Goal: Download file/media

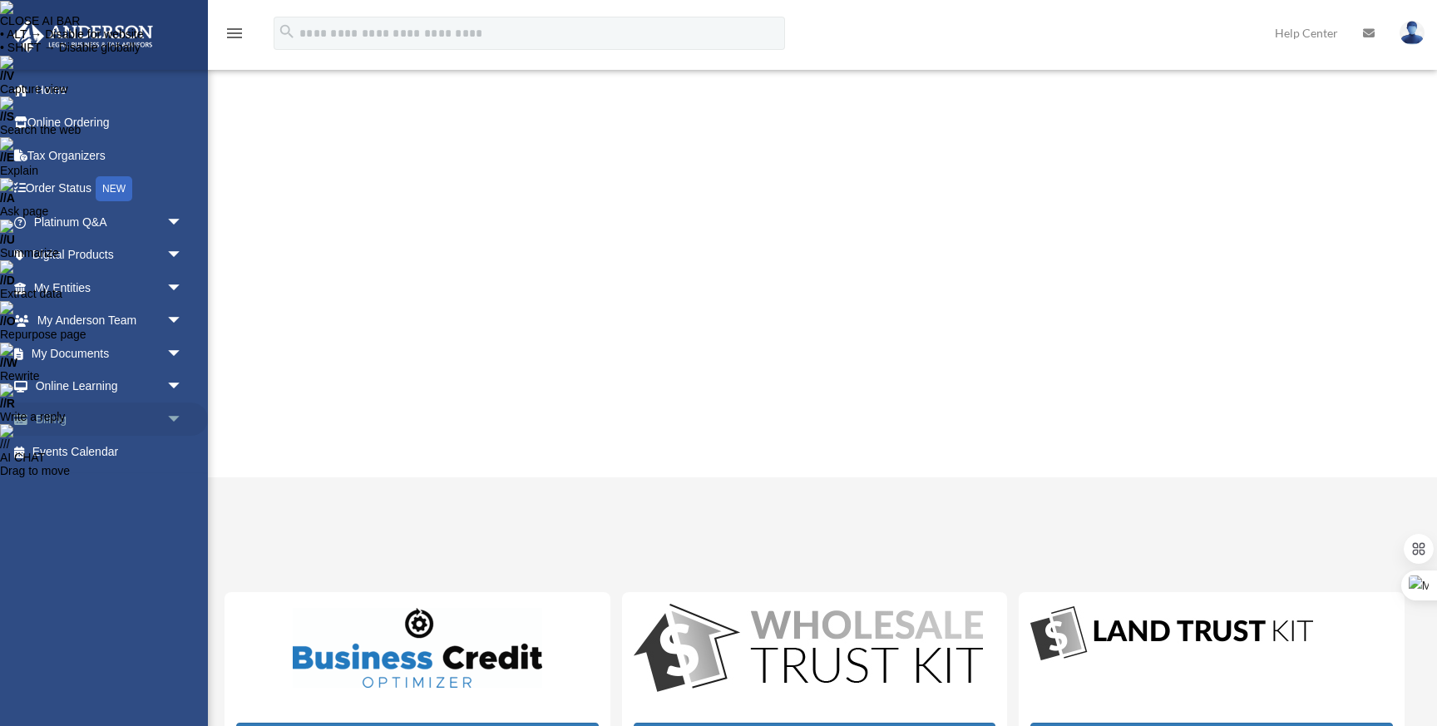
click at [157, 412] on link "Billing arrow_drop_down" at bounding box center [110, 418] width 196 height 33
click at [175, 421] on span "arrow_drop_down" at bounding box center [182, 419] width 33 height 34
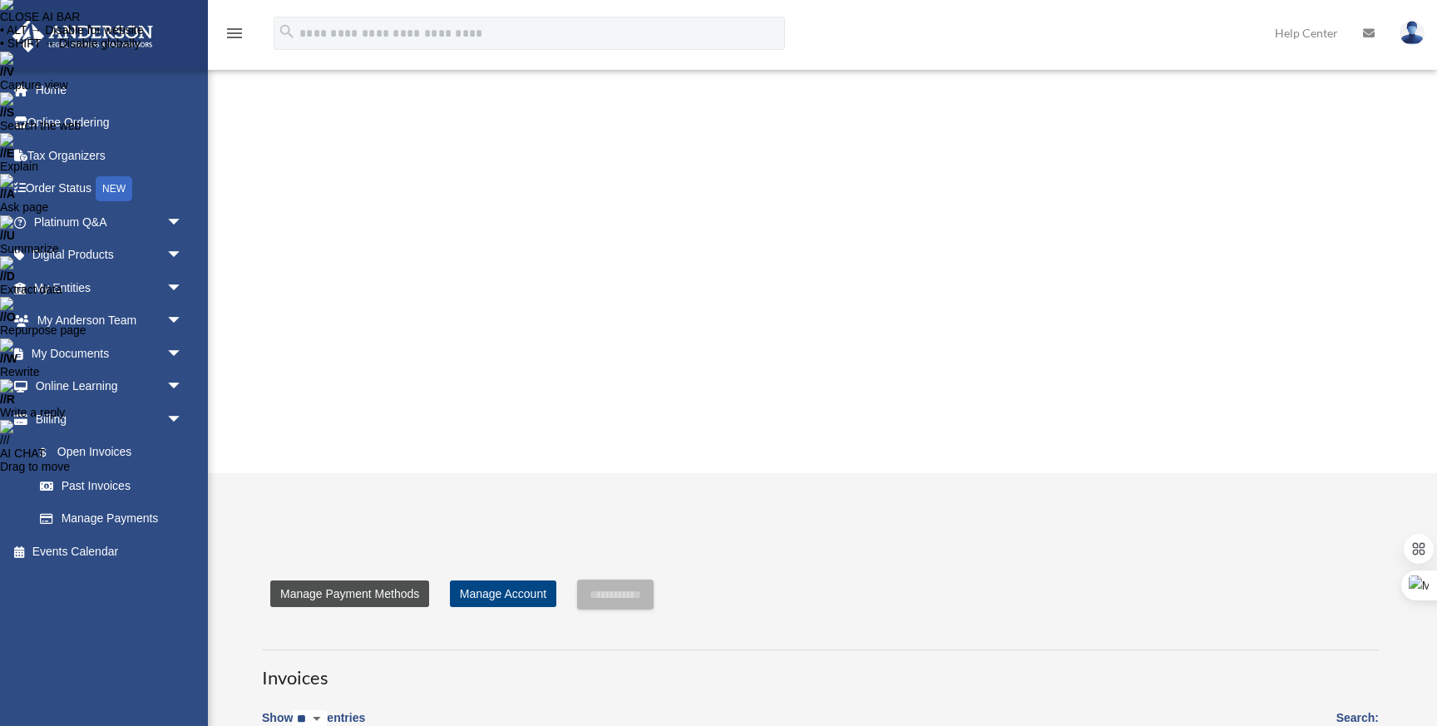
click at [384, 580] on link "Manage Payment Methods" at bounding box center [349, 593] width 159 height 27
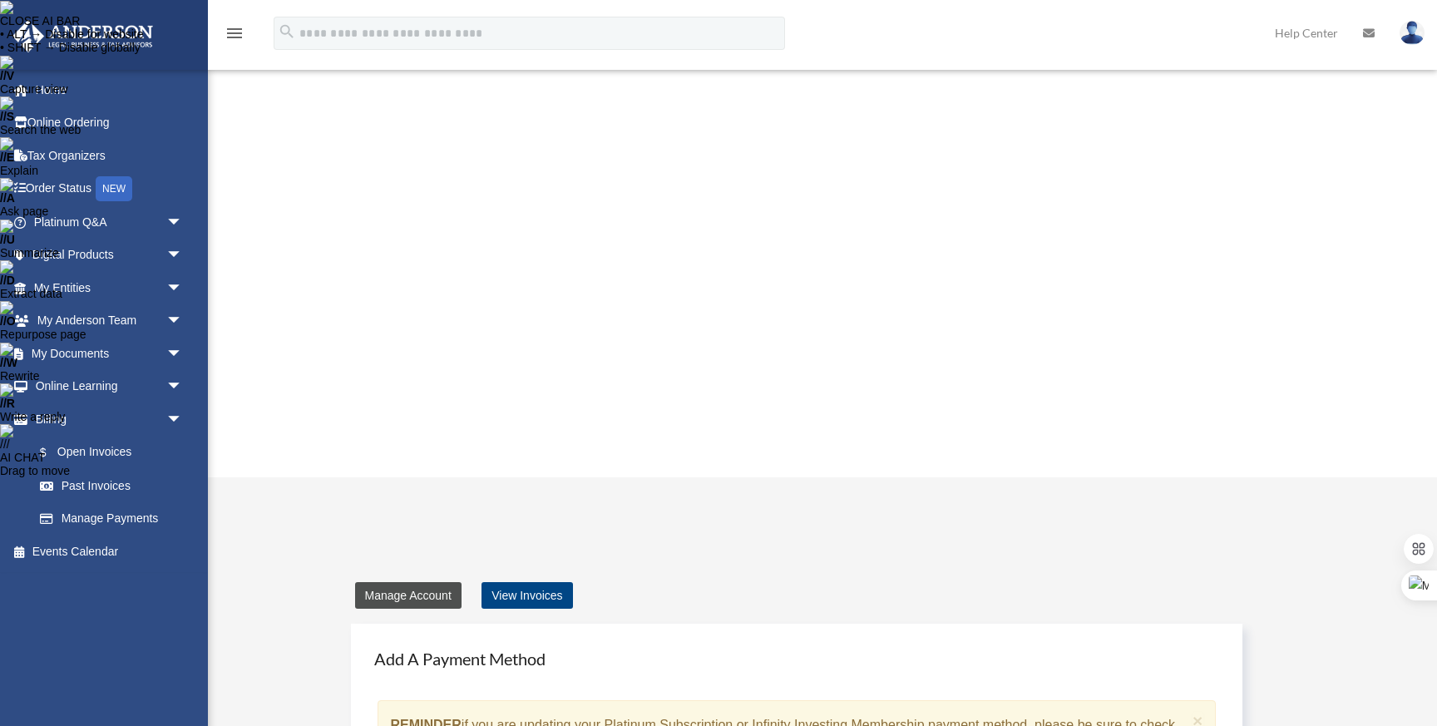
click at [384, 582] on link "Manage Account" at bounding box center [408, 595] width 106 height 27
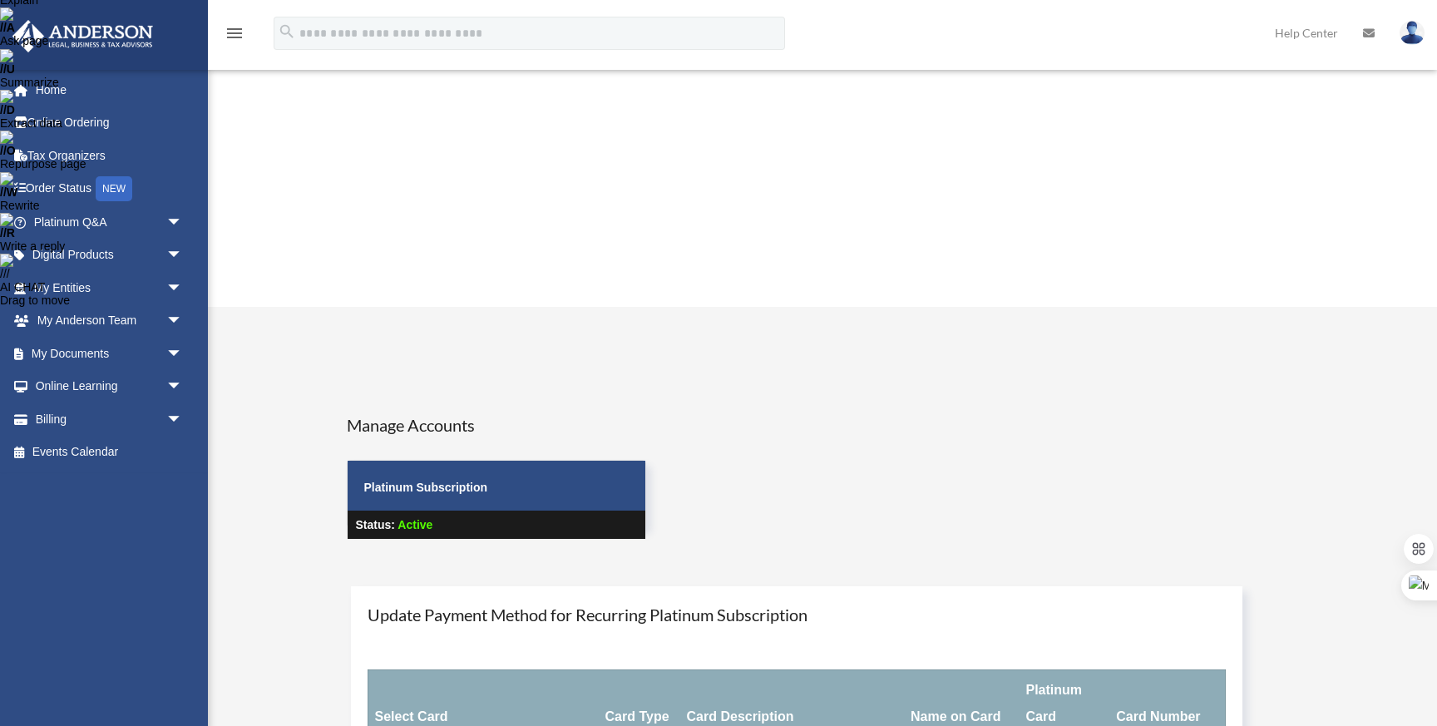
scroll to position [221, 0]
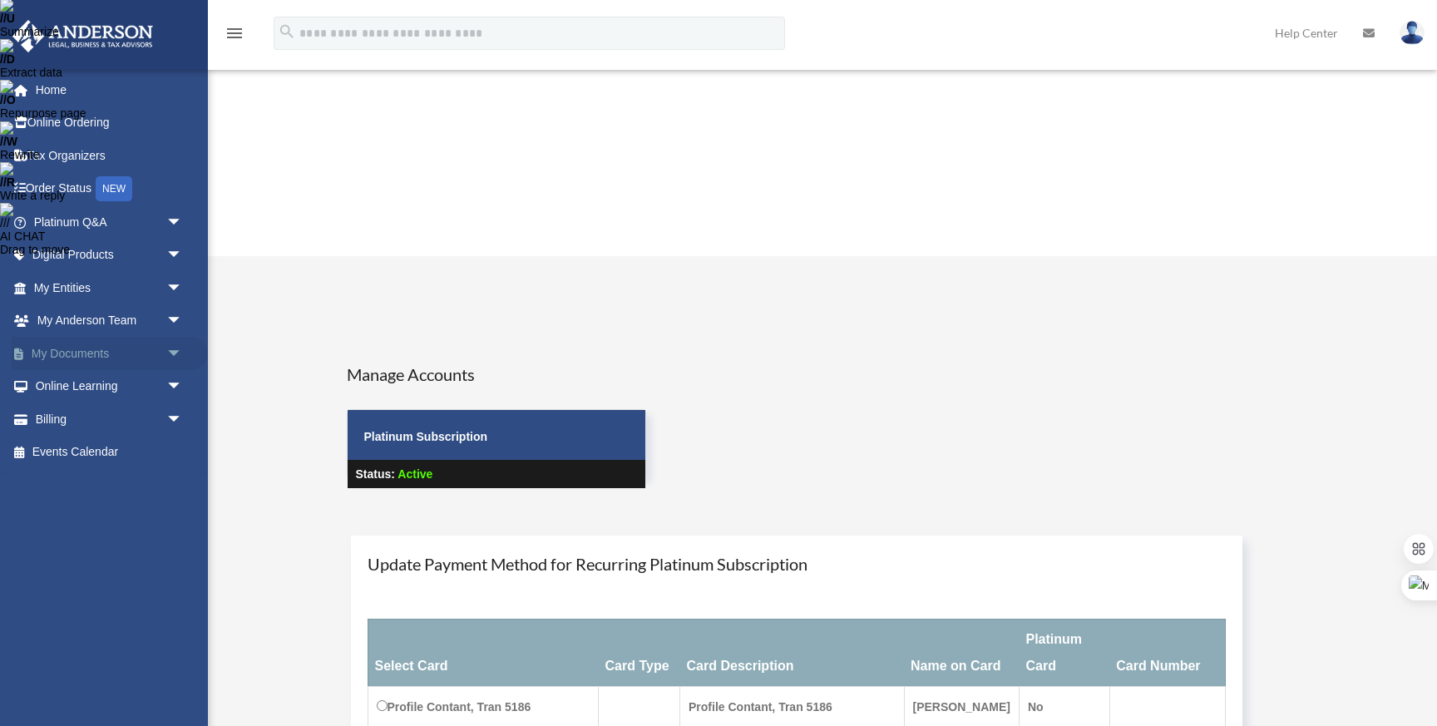
click at [188, 352] on span "arrow_drop_down" at bounding box center [182, 354] width 33 height 34
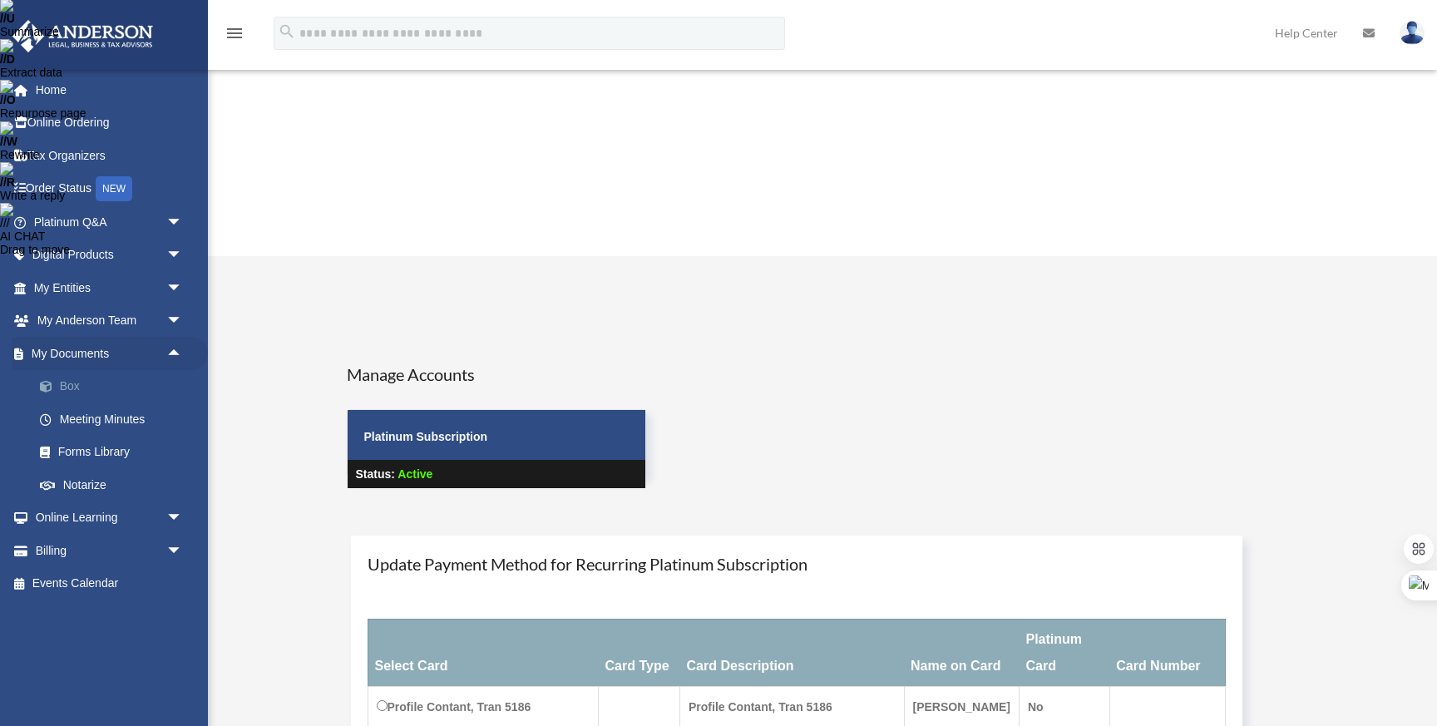
click at [92, 396] on link "Box" at bounding box center [115, 386] width 185 height 33
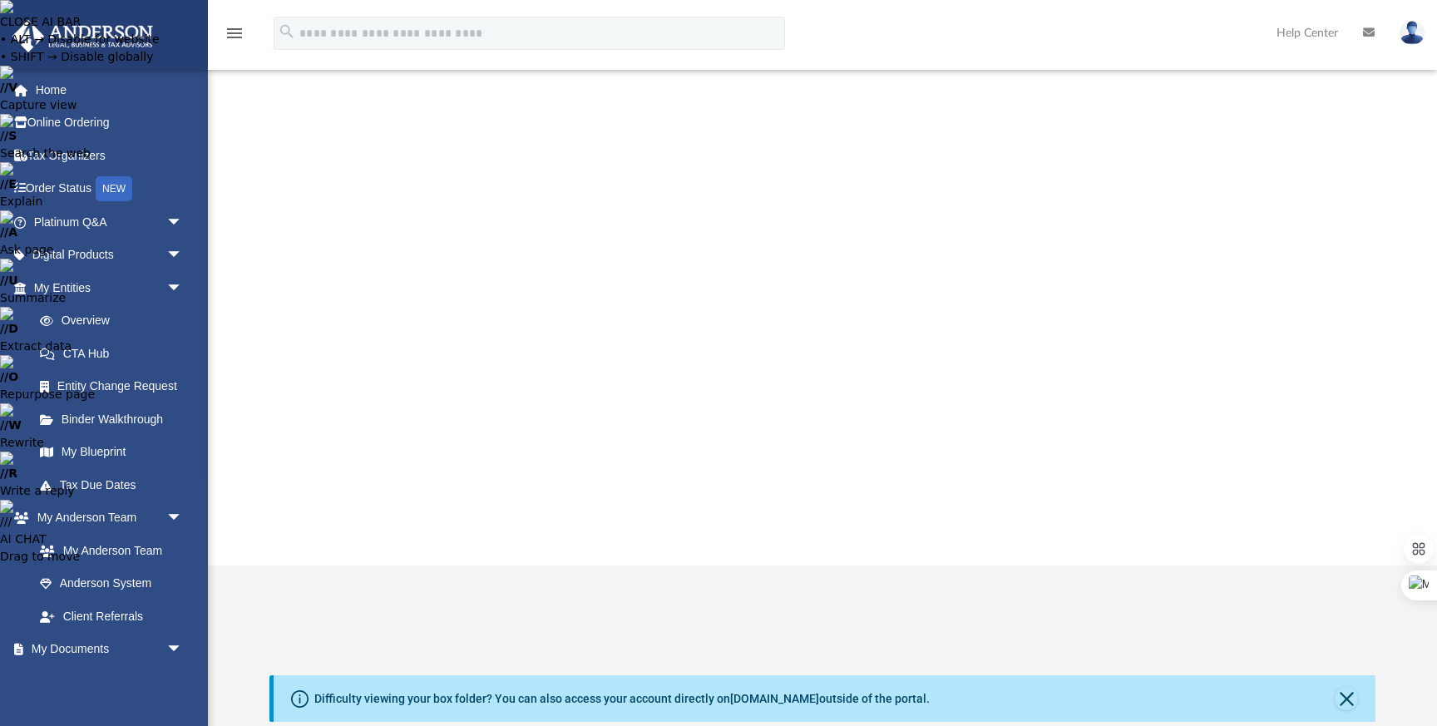
scroll to position [377, 1106]
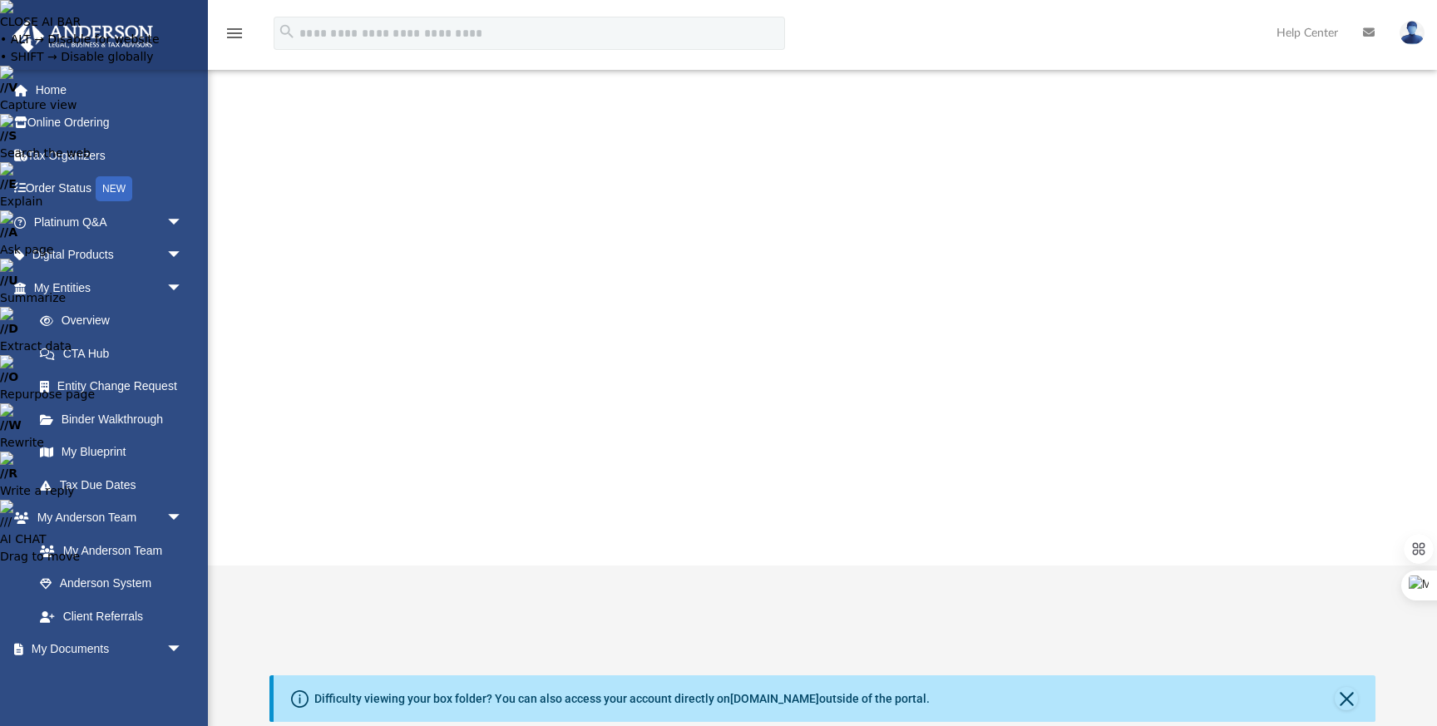
click at [1298, 426] on li "Download" at bounding box center [1295, 418] width 48 height 17
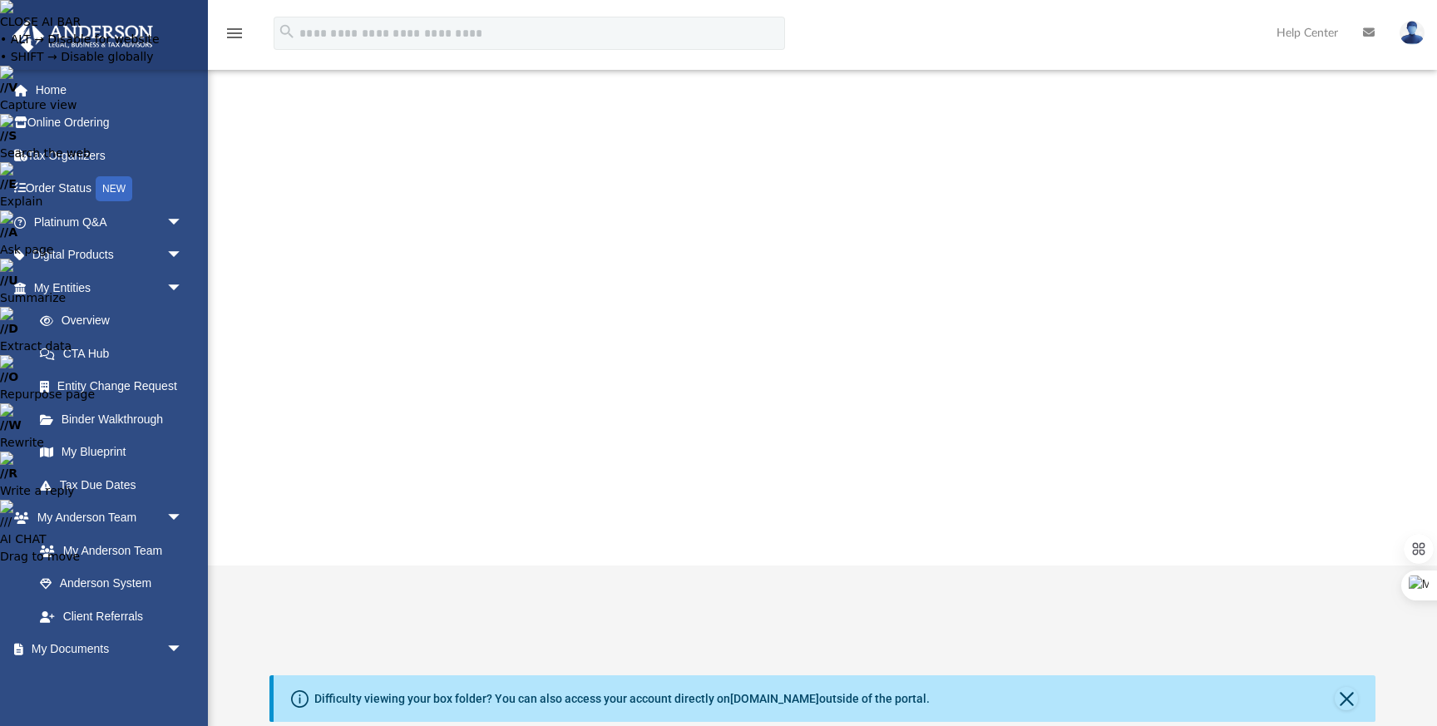
click at [1294, 542] on li "Download" at bounding box center [1295, 543] width 48 height 17
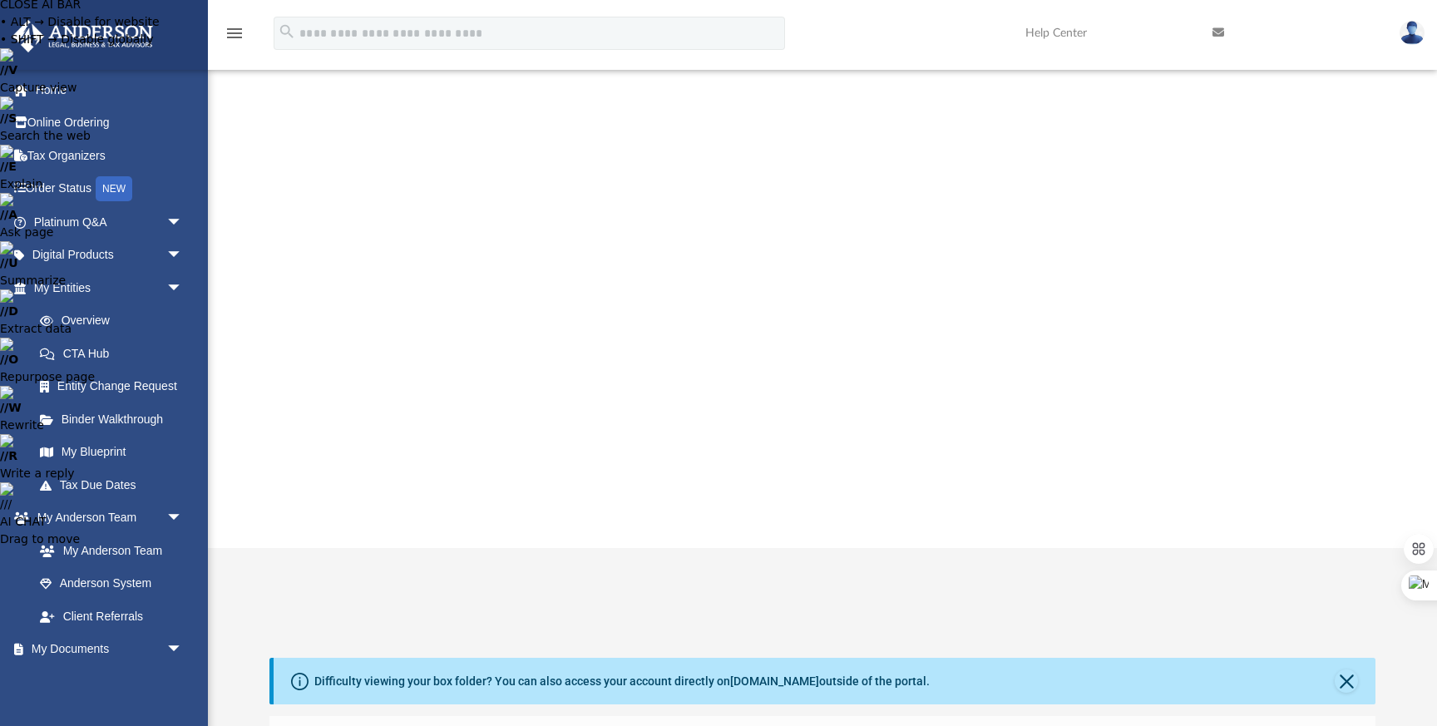
scroll to position [0, 0]
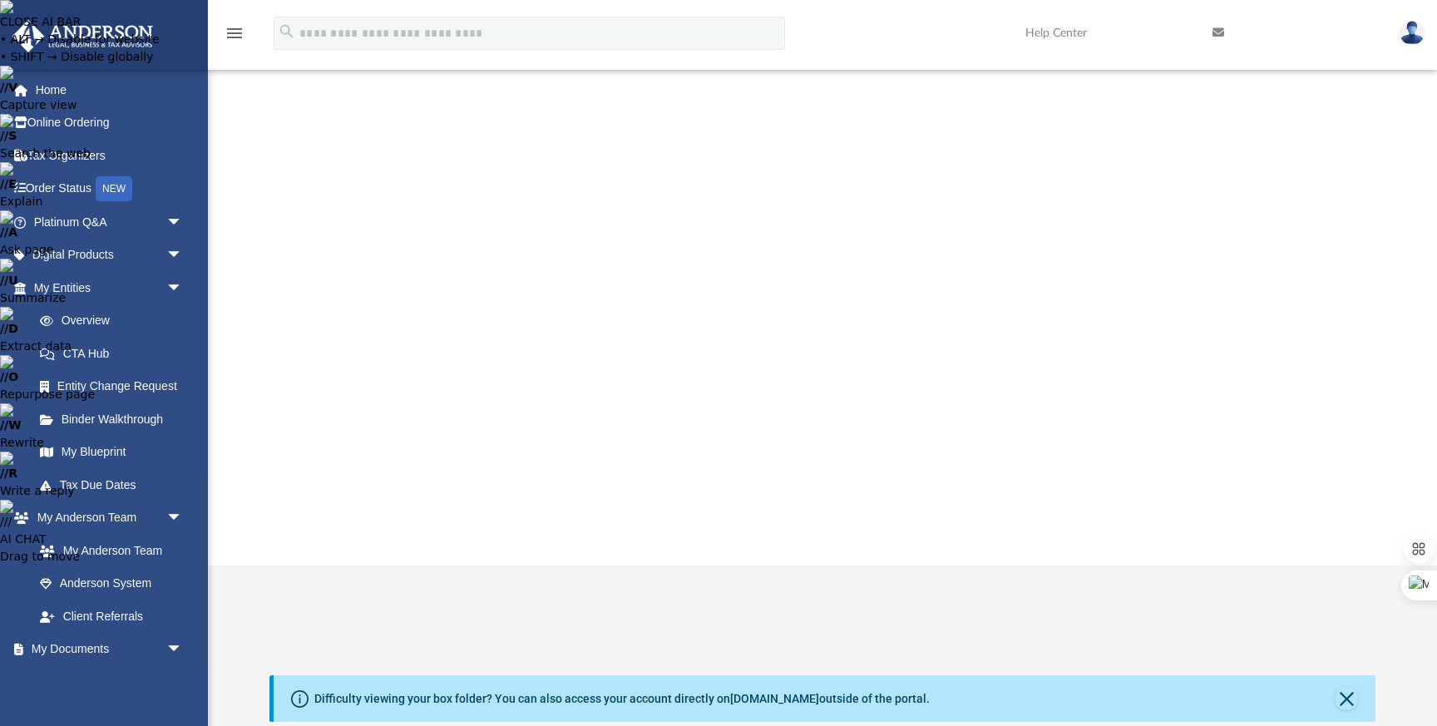
click at [159, 365] on link "CTA Hub" at bounding box center [115, 353] width 185 height 33
